Goal: Information Seeking & Learning: Find specific fact

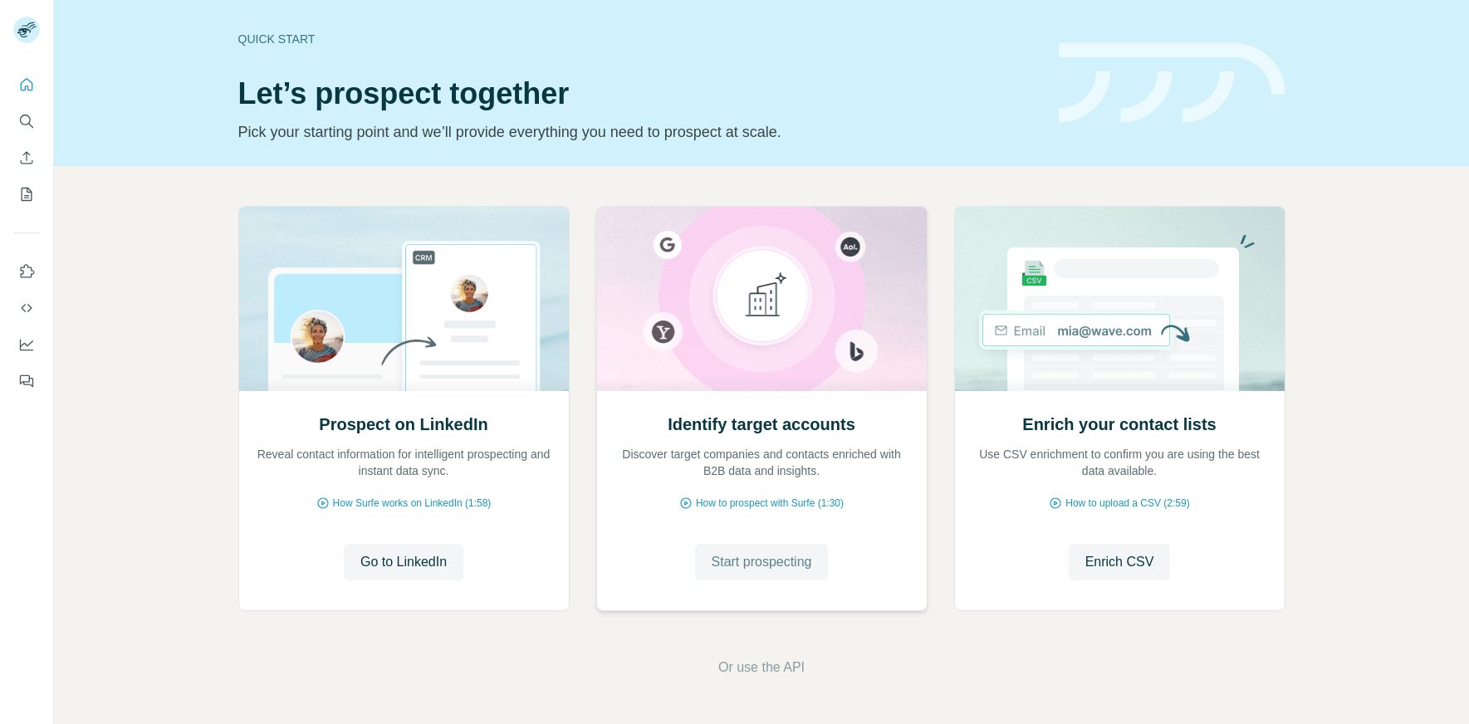
click at [758, 569] on span "Start prospecting" at bounding box center [762, 562] width 100 height 20
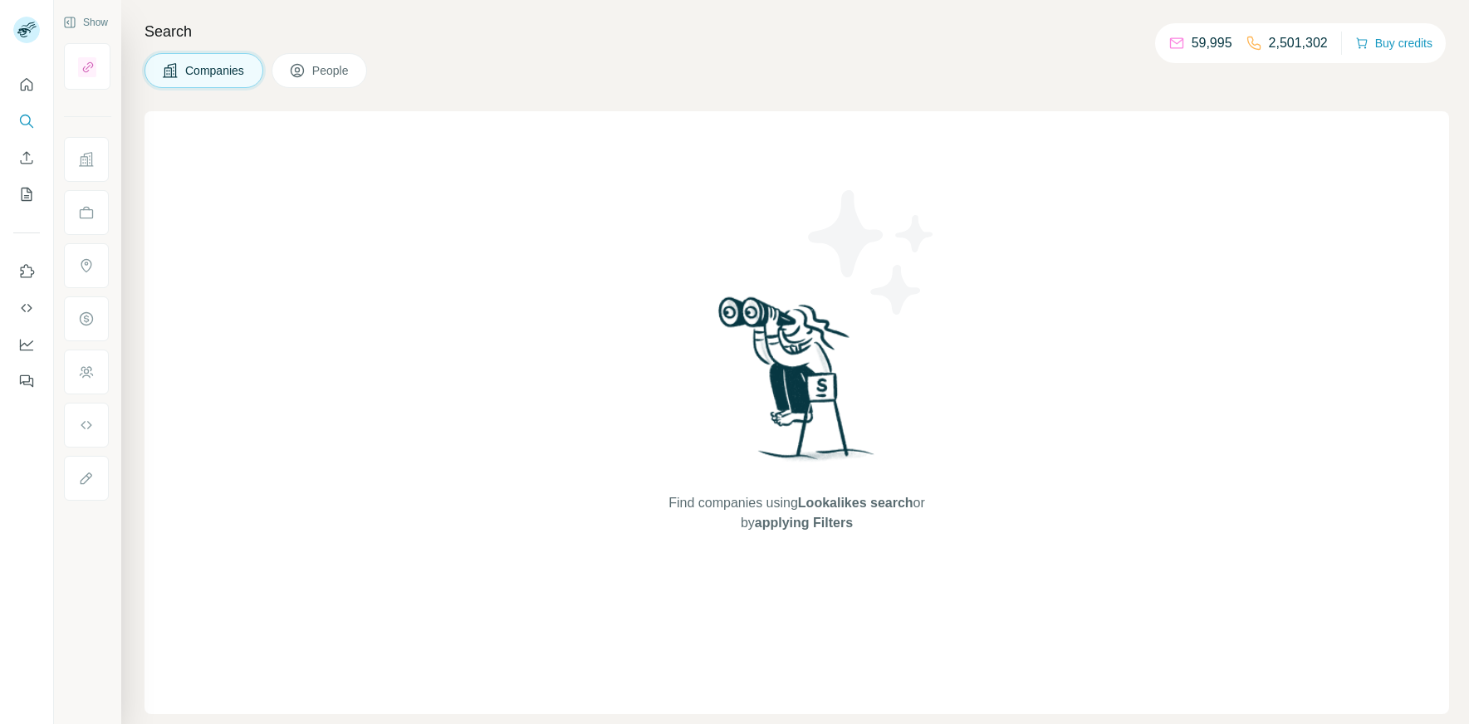
click at [196, 77] on span "Companies" at bounding box center [215, 70] width 61 height 17
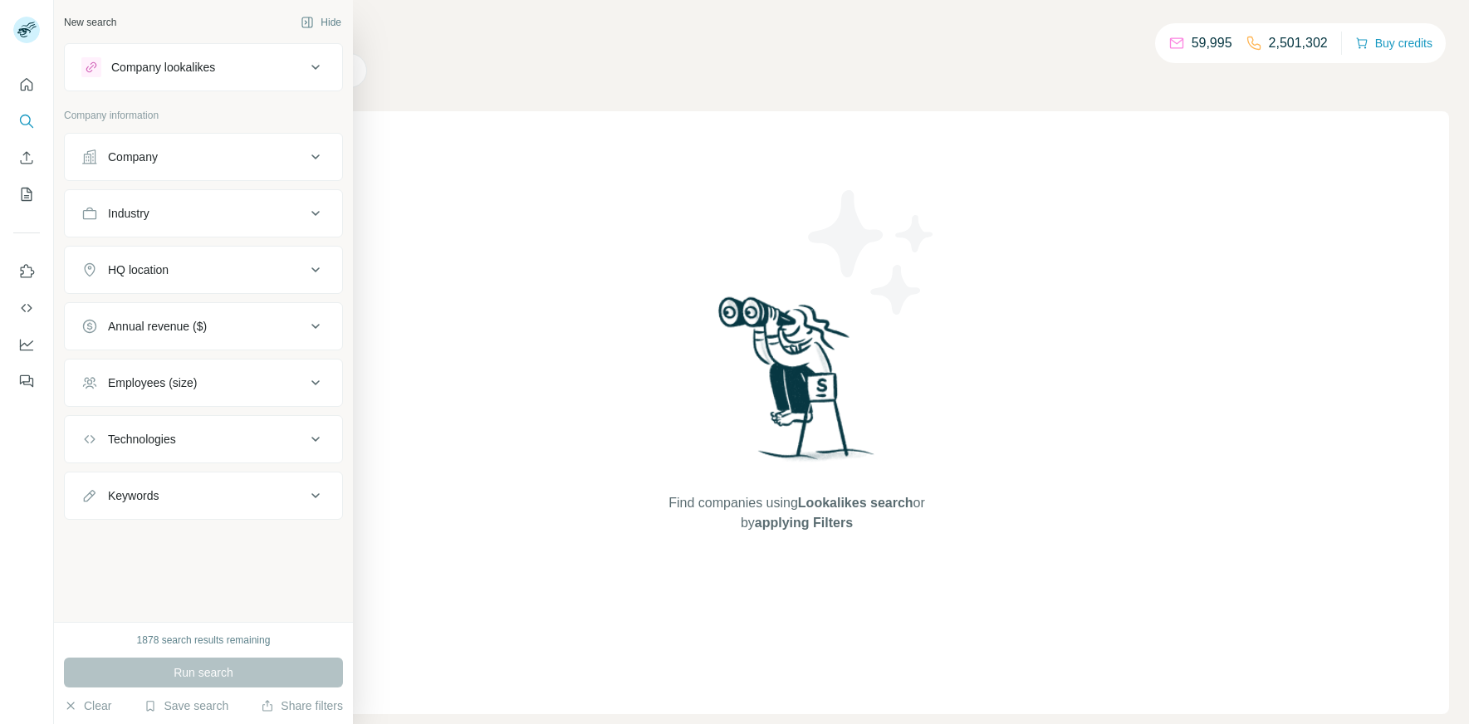
click at [149, 159] on div "Company" at bounding box center [133, 157] width 50 height 17
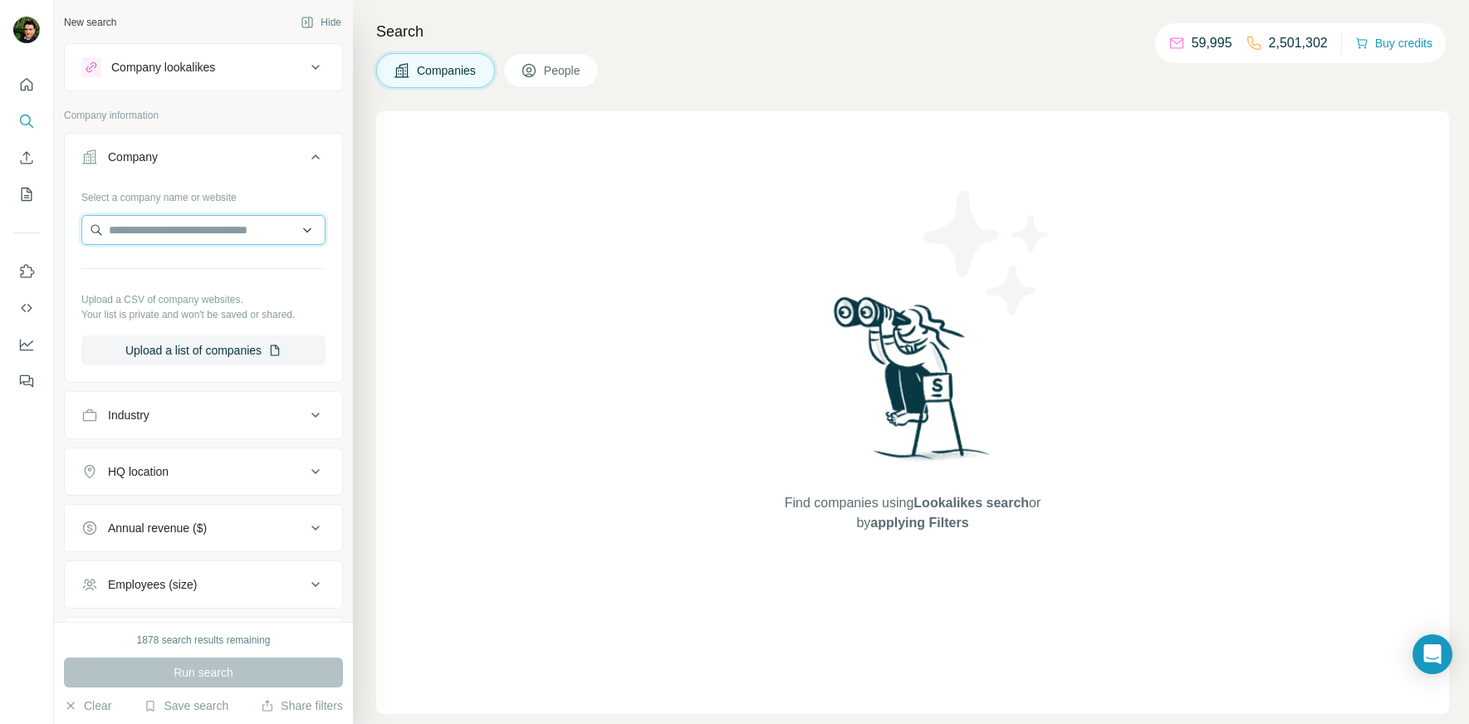
click at [226, 232] on input "text" at bounding box center [203, 230] width 244 height 30
paste input "**********"
type input "**********"
click at [204, 262] on p "Edgewood Properties" at bounding box center [184, 267] width 111 height 17
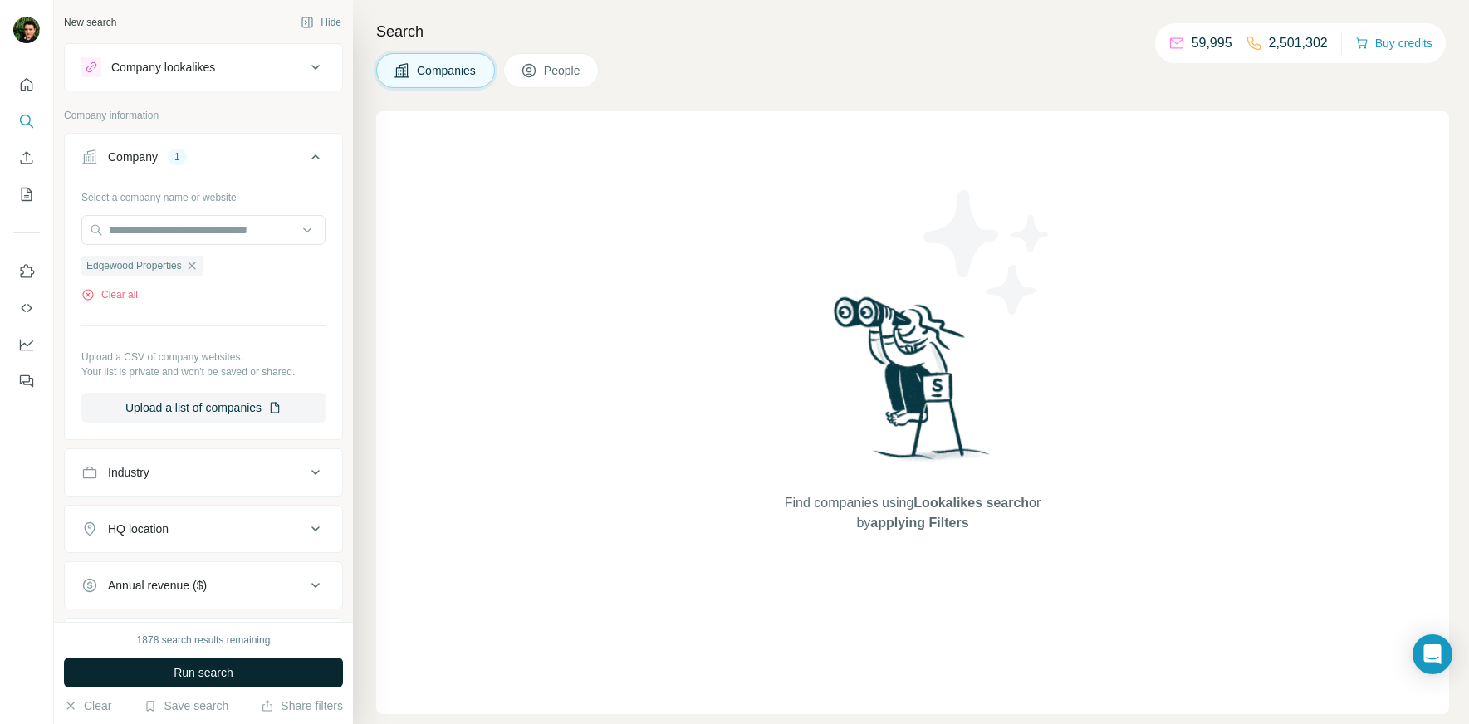
click at [174, 673] on span "Run search" at bounding box center [204, 672] width 60 height 17
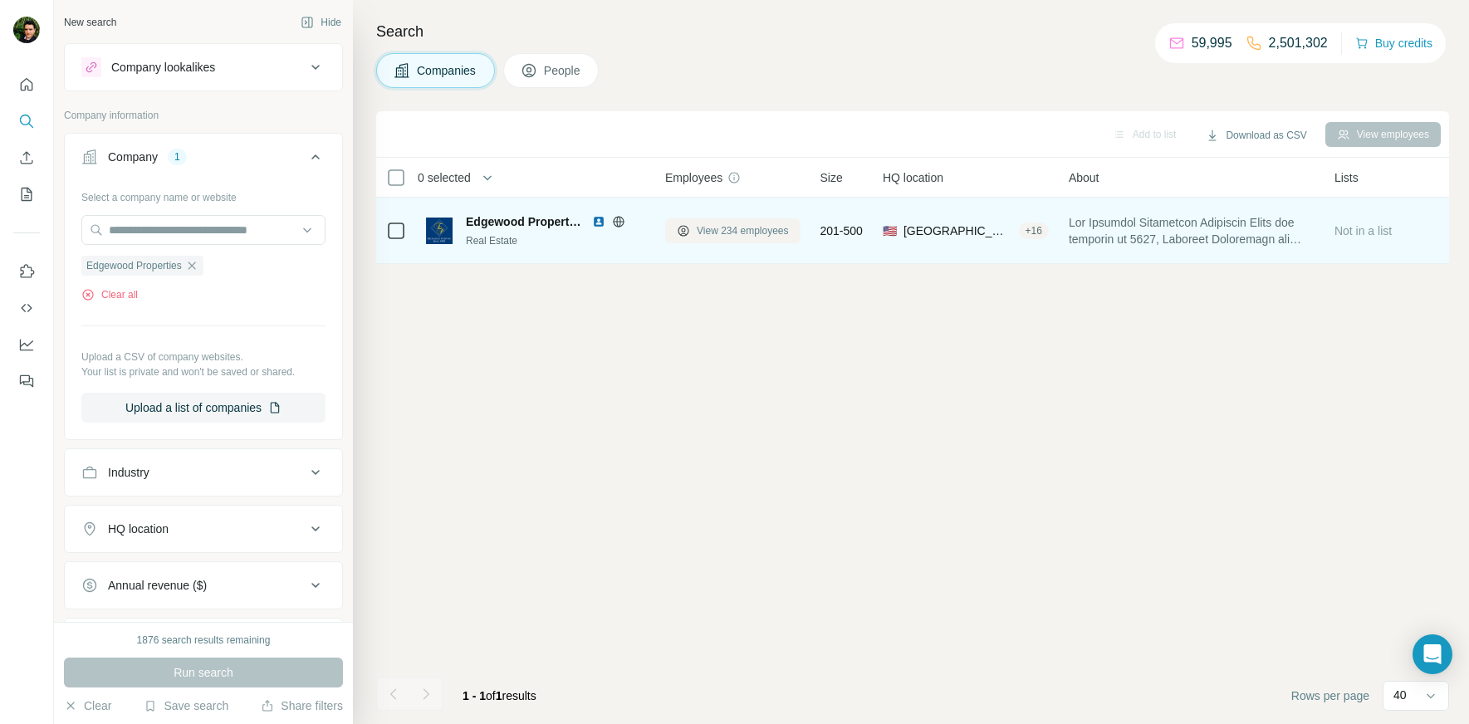
click at [768, 233] on span "View 234 employees" at bounding box center [743, 230] width 92 height 15
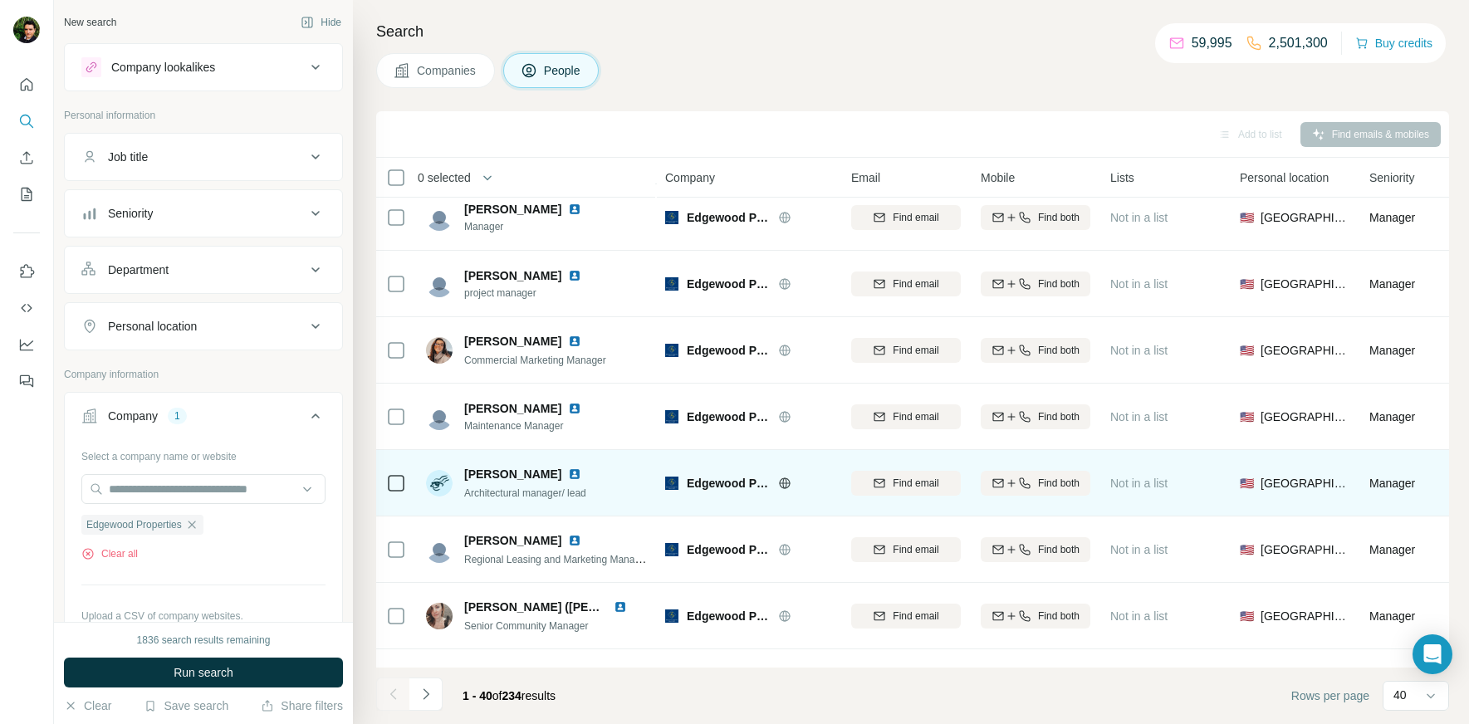
scroll to position [2187, 0]
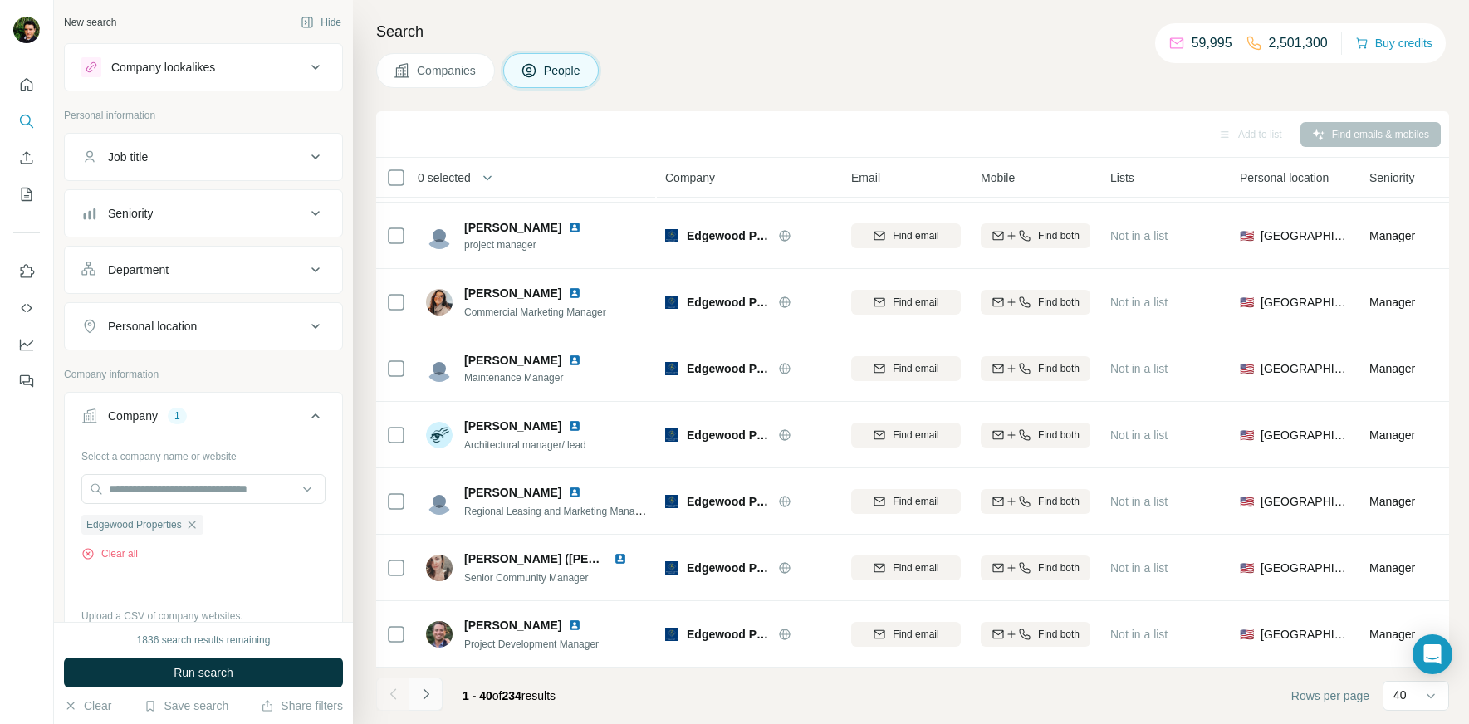
click at [429, 695] on icon "Navigate to next page" at bounding box center [426, 694] width 17 height 17
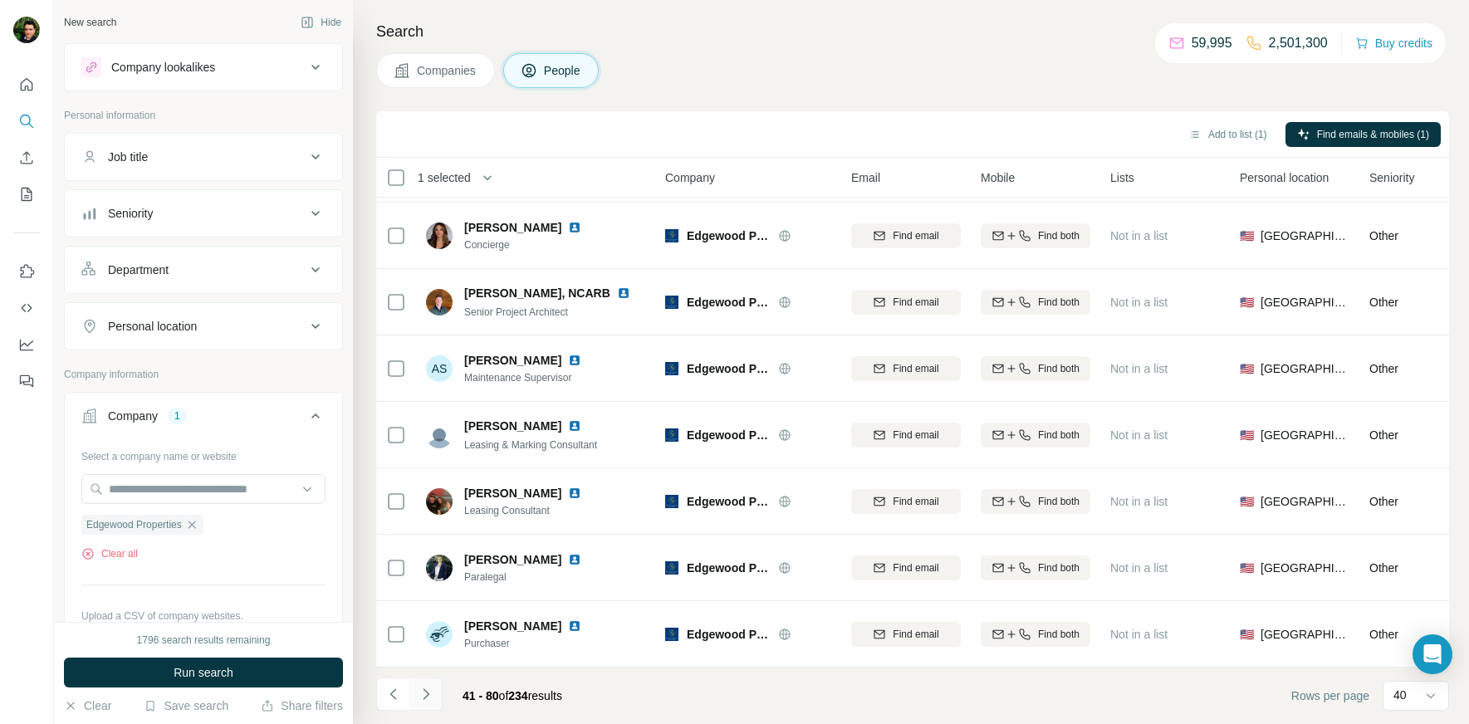
click at [427, 694] on icon "Navigate to next page" at bounding box center [426, 694] width 17 height 17
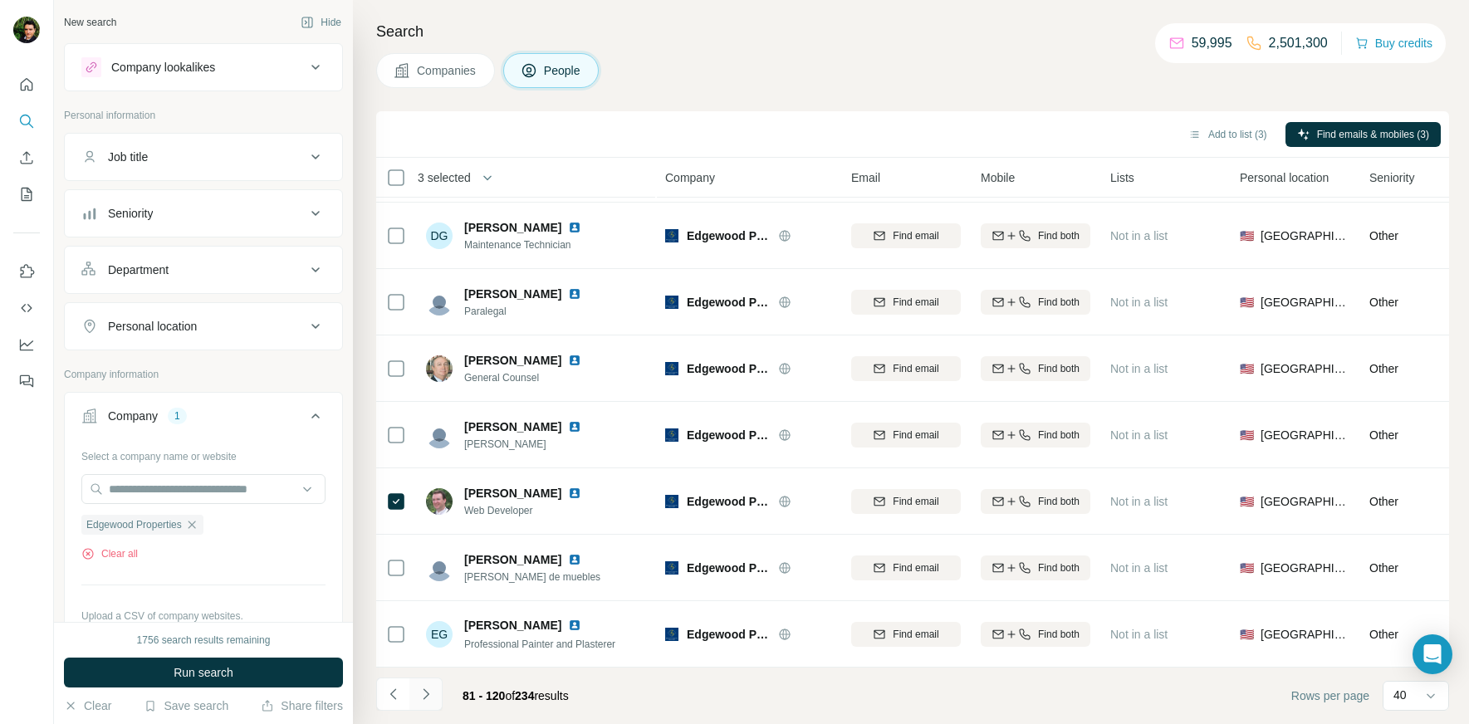
click at [428, 695] on icon "Navigate to next page" at bounding box center [426, 694] width 17 height 17
click at [433, 697] on icon "Navigate to next page" at bounding box center [426, 694] width 17 height 17
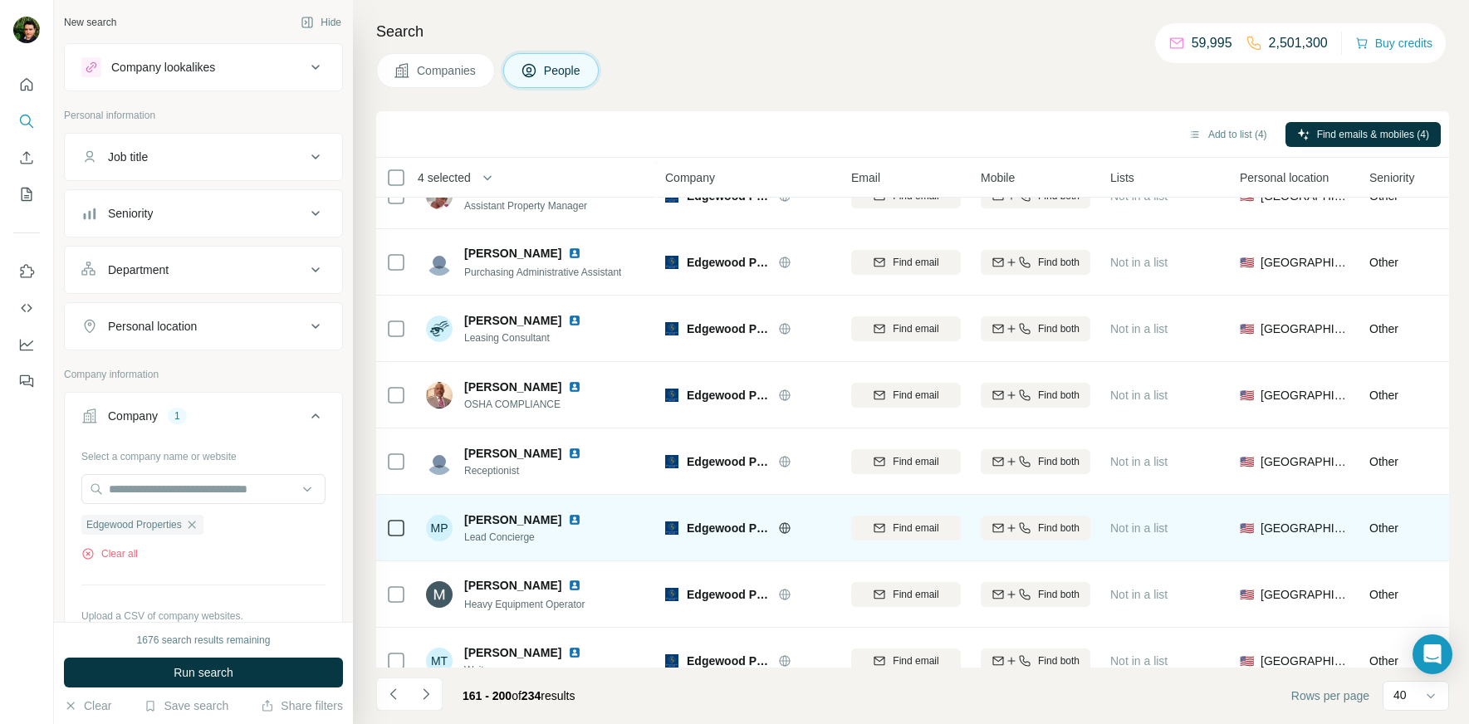
scroll to position [1536, 0]
